Goal: Task Accomplishment & Management: Complete application form

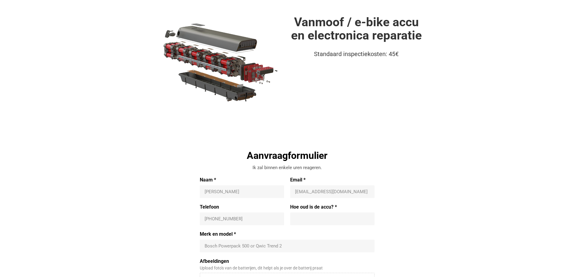
scroll to position [30, 0]
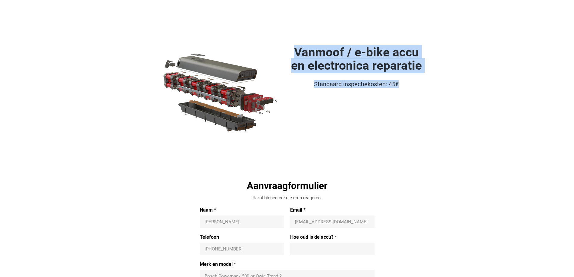
drag, startPoint x: 400, startPoint y: 84, endPoint x: 293, endPoint y: 50, distance: 112.4
click at [293, 50] on div "Vanmoof / e-bike accu en electronica reparatie Standaard inspectiekosten: 45€" at bounding box center [356, 96] width 138 height 102
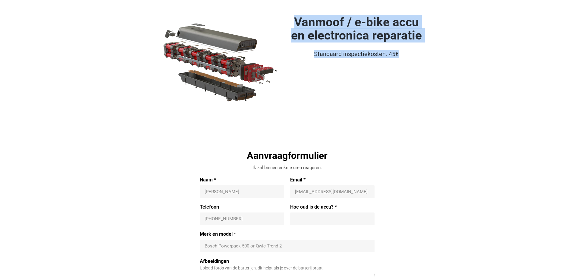
scroll to position [90, 0]
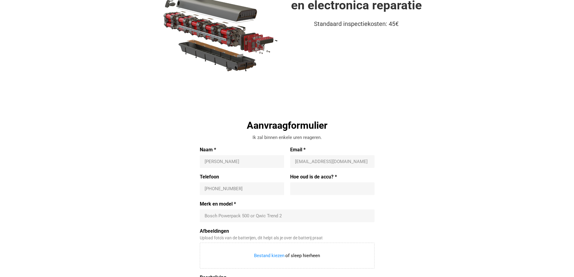
click at [342, 190] on input "Hoe oud is de accu? *" at bounding box center [332, 188] width 75 height 6
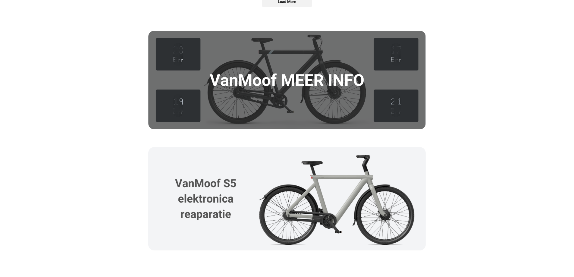
scroll to position [903, 0]
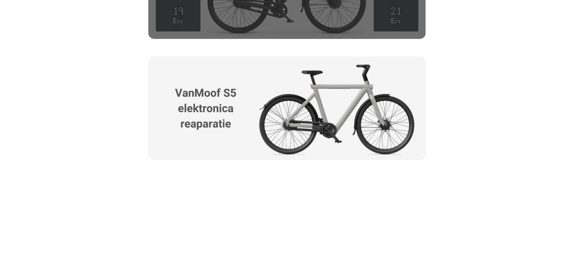
click at [284, 122] on img at bounding box center [286, 108] width 277 height 103
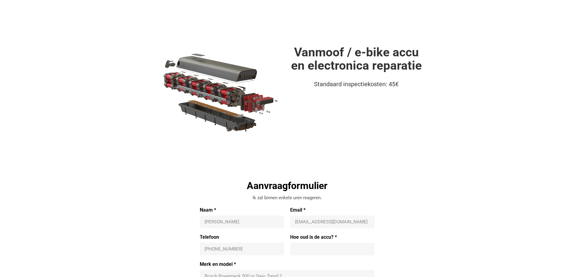
scroll to position [0, 0]
